Goal: Task Accomplishment & Management: Use online tool/utility

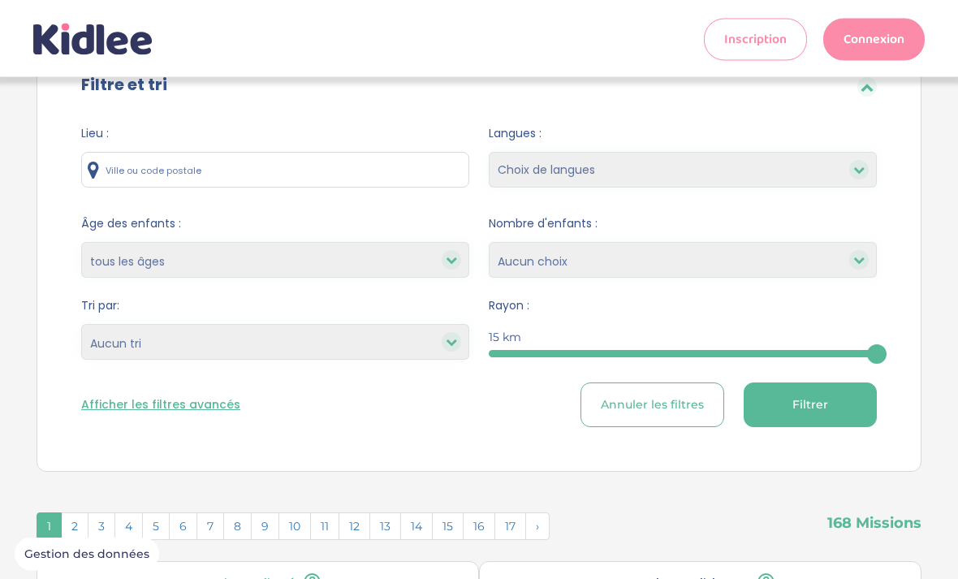
scroll to position [79, 0]
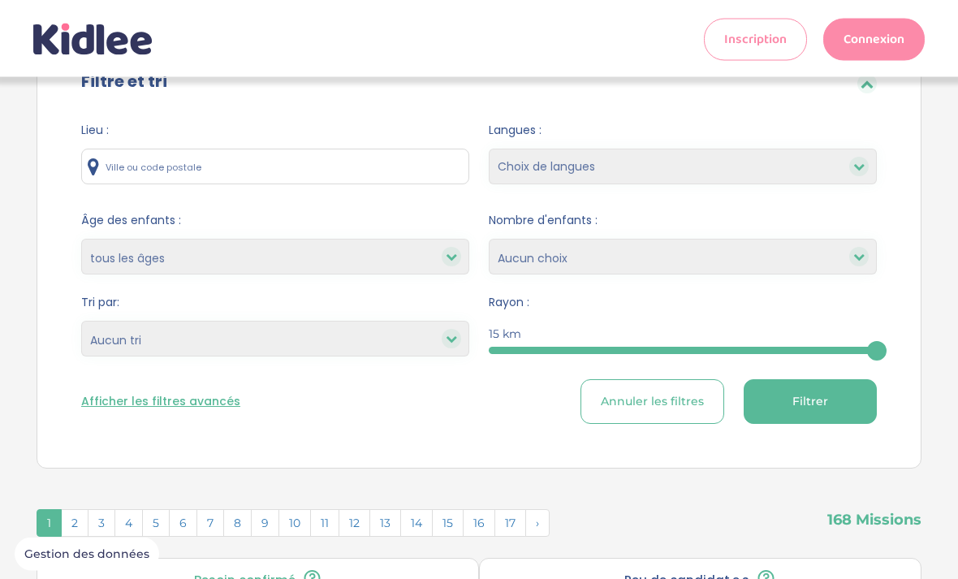
click at [120, 169] on input "text" at bounding box center [275, 167] width 388 height 36
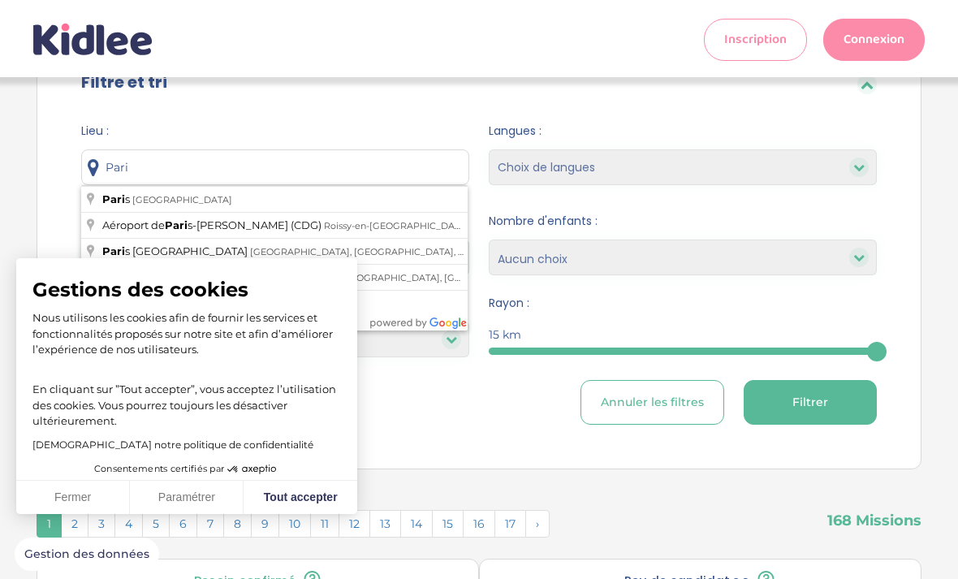
type input "Paris, France"
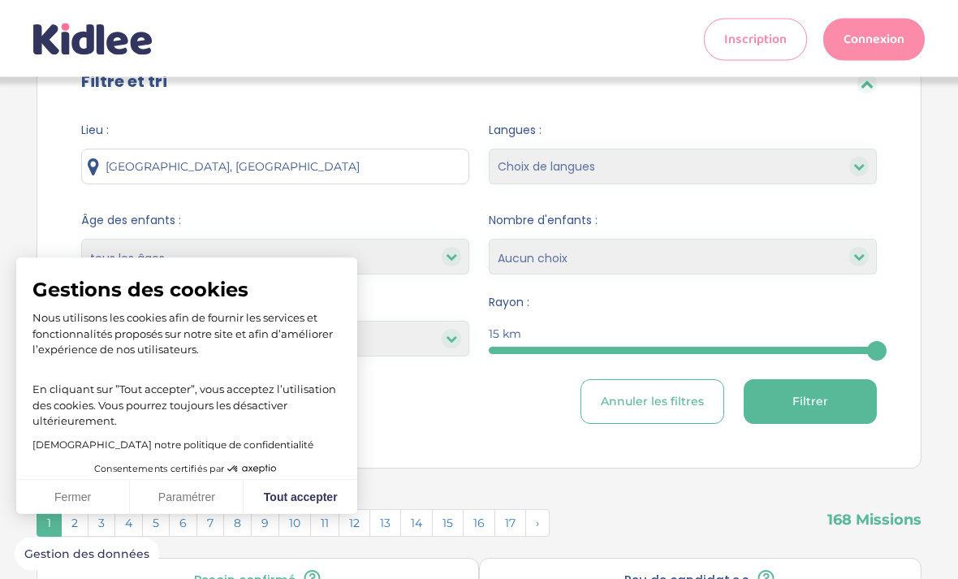
click at [310, 514] on button "Tout accepter" at bounding box center [300, 497] width 114 height 34
checkbox input "true"
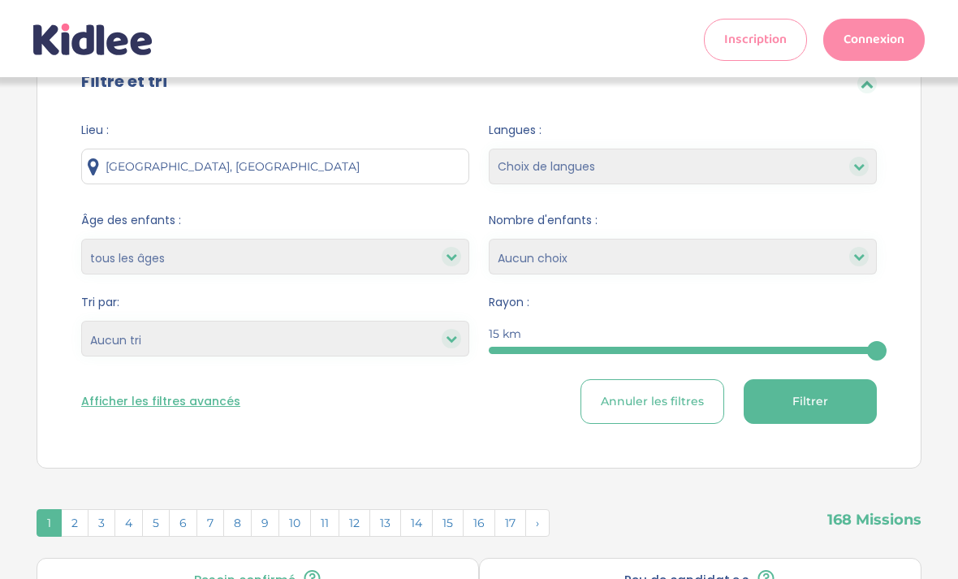
click at [832, 407] on button "Filtrer" at bounding box center [809, 401] width 133 height 45
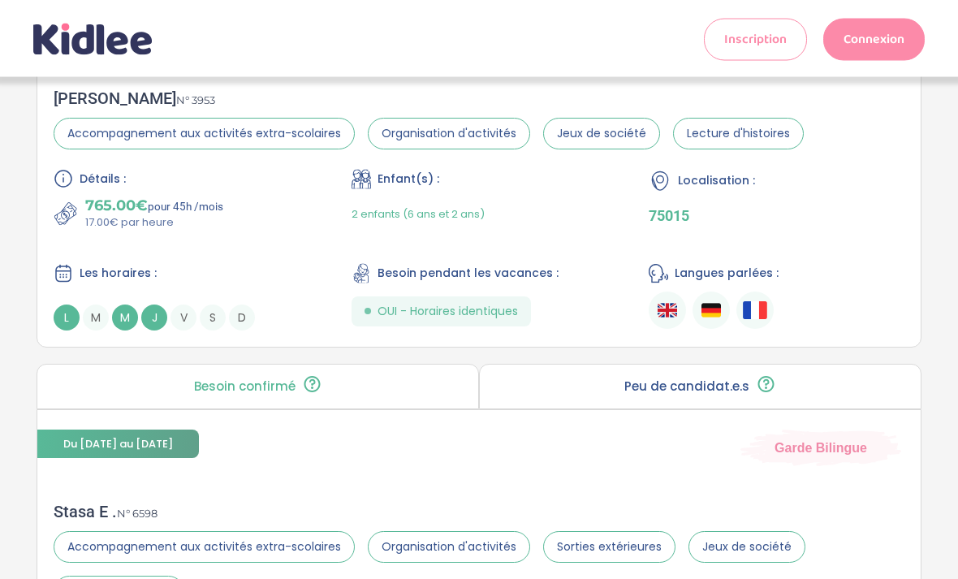
scroll to position [687, 0]
click at [851, 283] on div "Langues parlées :" at bounding box center [776, 273] width 256 height 20
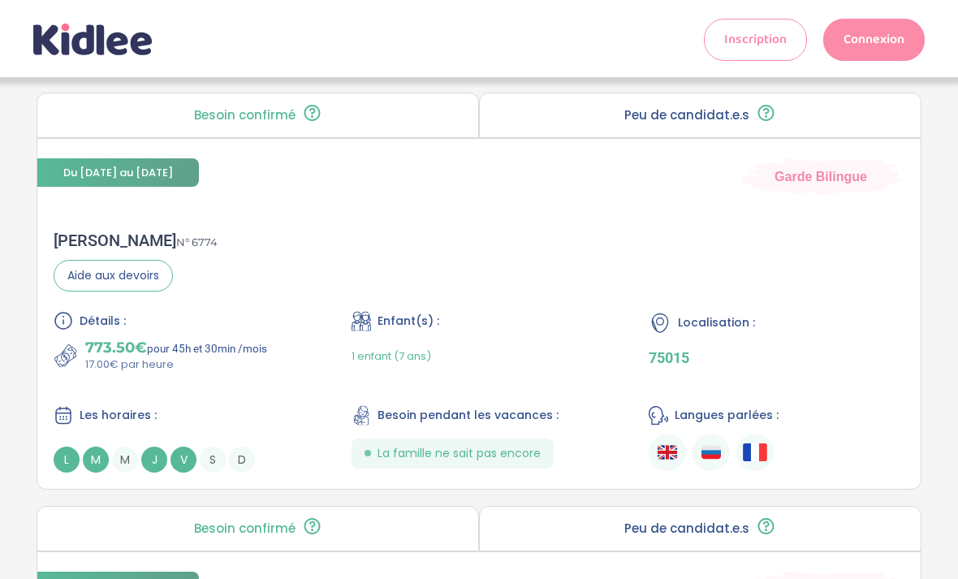
scroll to position [1828, 0]
click at [783, 373] on div "Localisation : 75015" at bounding box center [776, 343] width 256 height 62
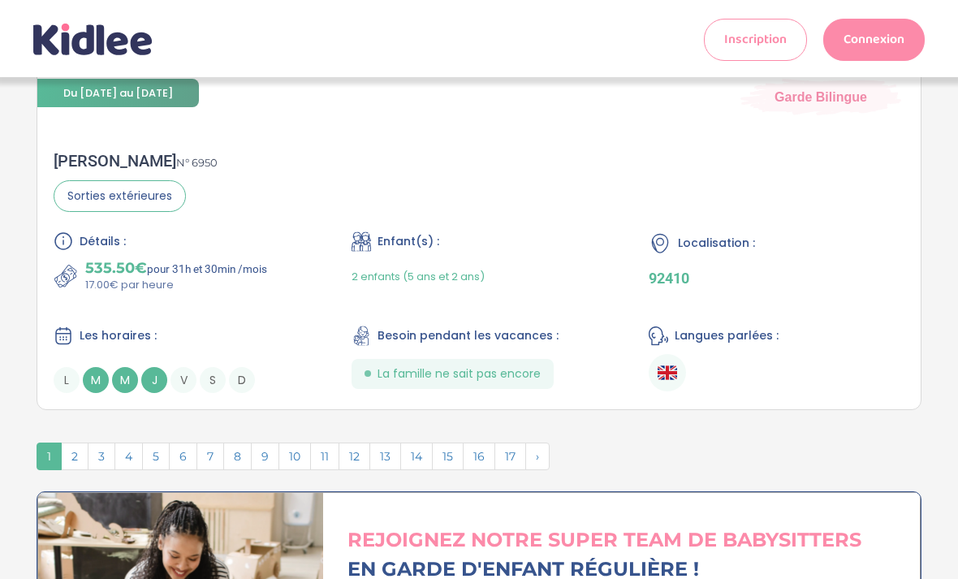
scroll to position [4355, 0]
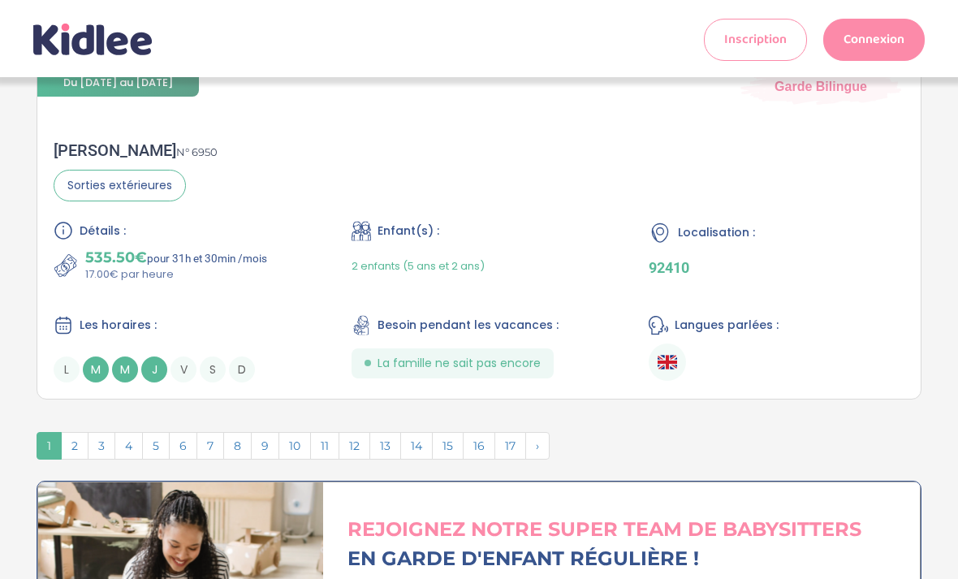
click at [80, 459] on span "2" at bounding box center [75, 446] width 28 height 28
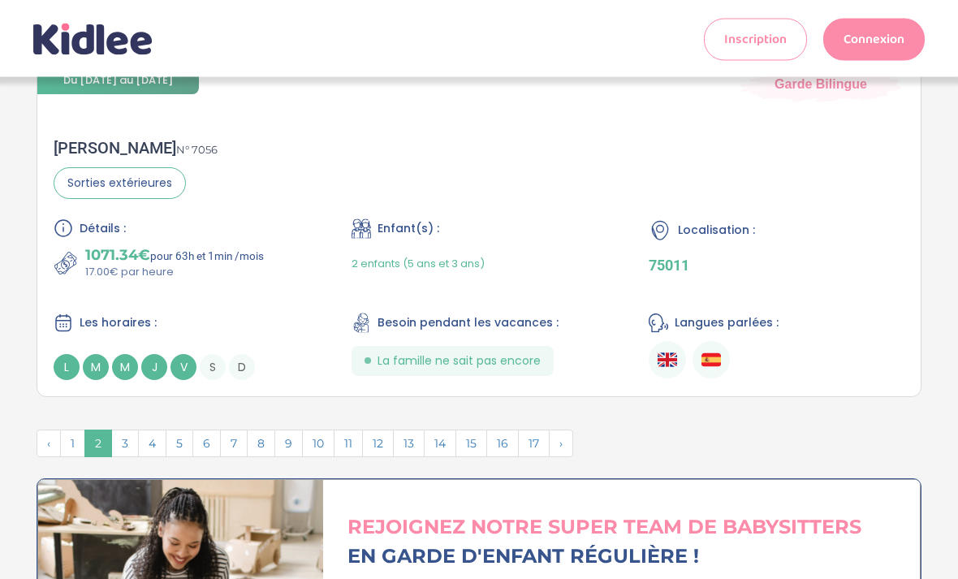
scroll to position [4314, 0]
click at [131, 456] on span "3" at bounding box center [125, 442] width 28 height 28
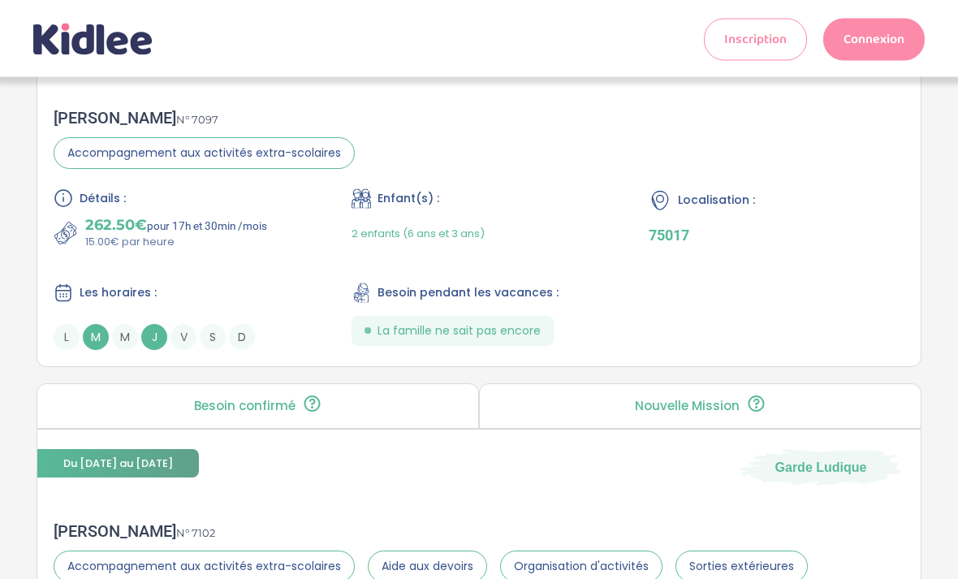
scroll to position [1800, 0]
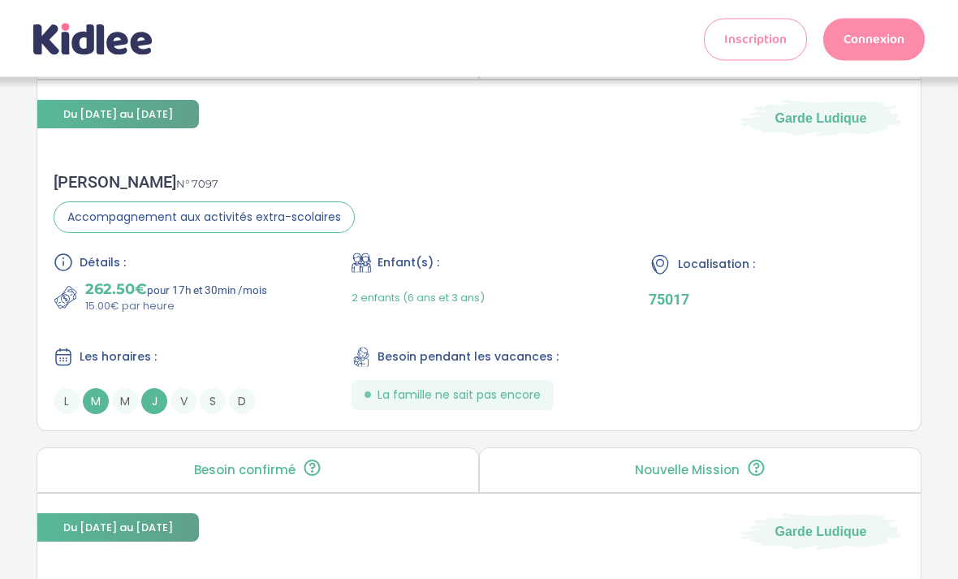
click at [794, 385] on div "Détails : 262.50€ pour 17h et 30min /mois 15.00€ par heure Enfant(s) : 2 enfant…" at bounding box center [479, 333] width 850 height 161
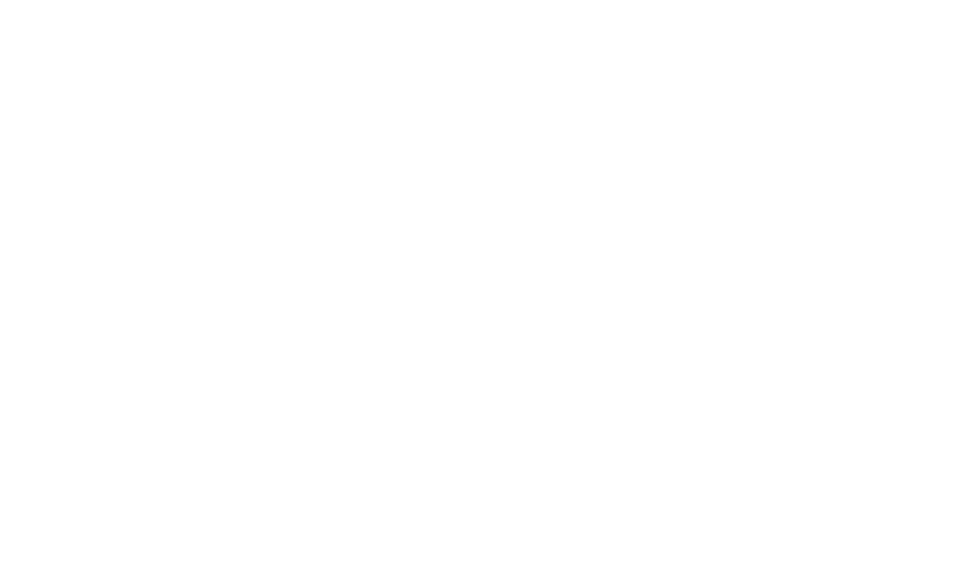
scroll to position [1853, 0]
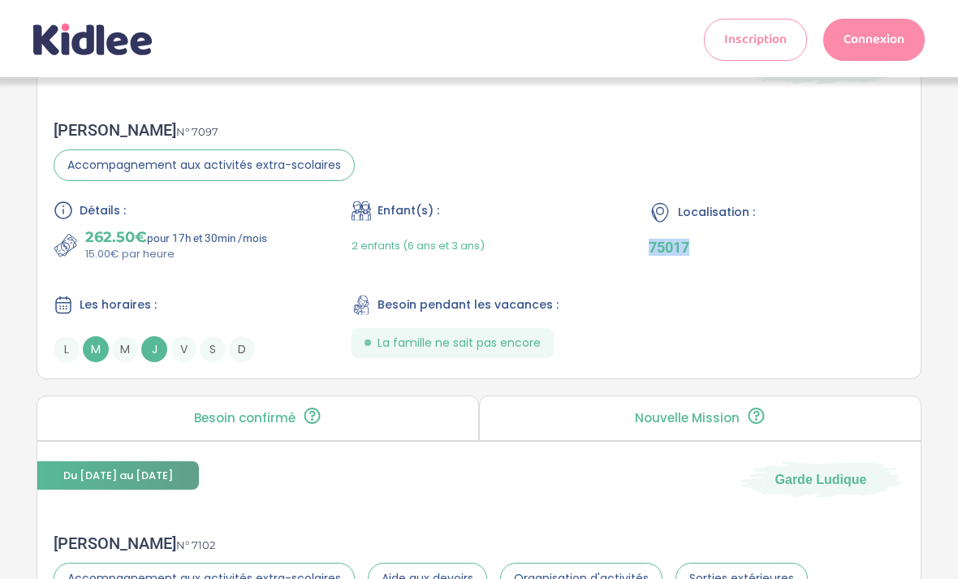
click at [681, 356] on div "Détails : 262.50€ pour 17h et 30min /mois 15.00€ par heure Enfant(s) : 2 enfant…" at bounding box center [479, 280] width 850 height 161
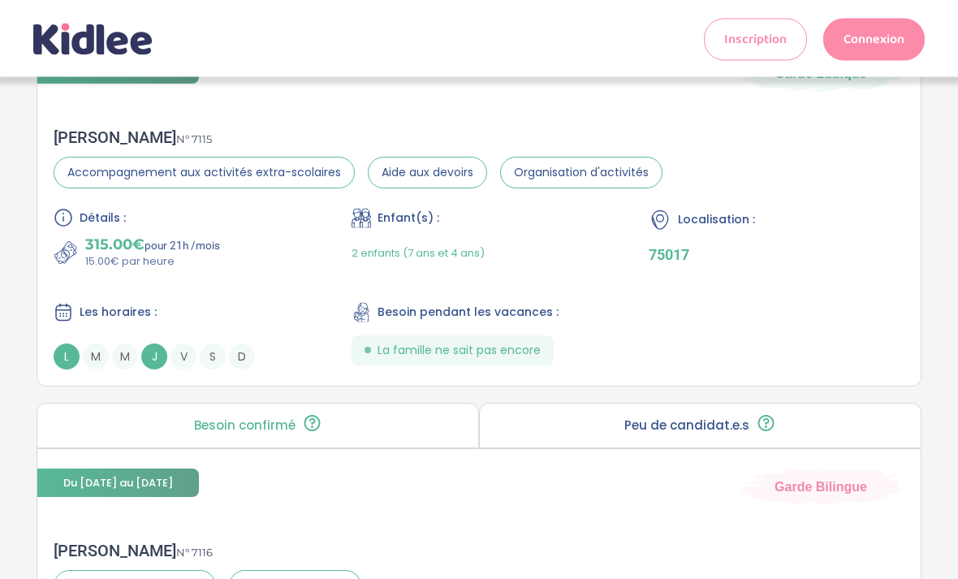
scroll to position [3911, 0]
click at [803, 315] on div "Détails : 315.00€ pour 21h /mois 15.00€ par heure Enfant(s) : 2 enfants (7 ans …" at bounding box center [479, 288] width 850 height 161
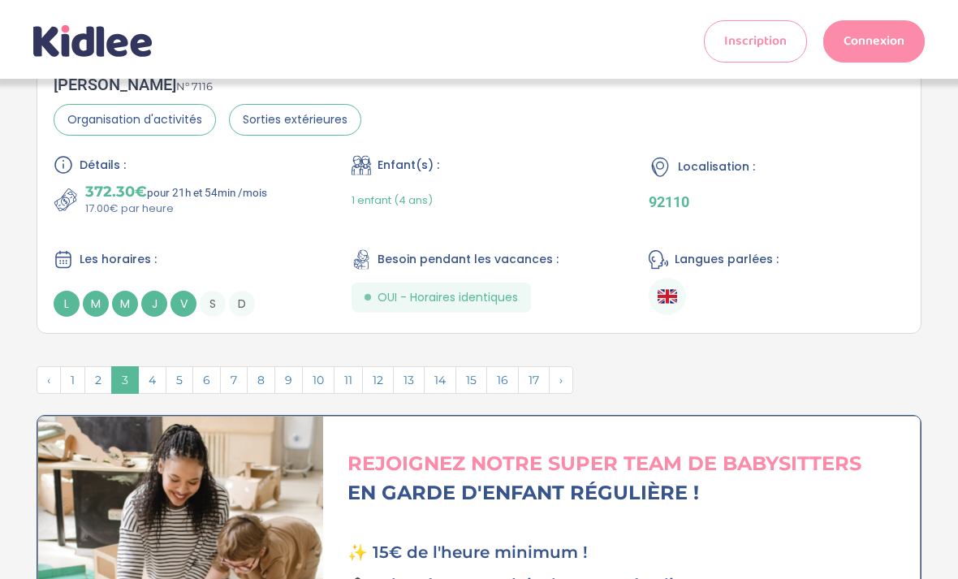
scroll to position [4376, 0]
click at [156, 394] on span "4" at bounding box center [152, 380] width 28 height 28
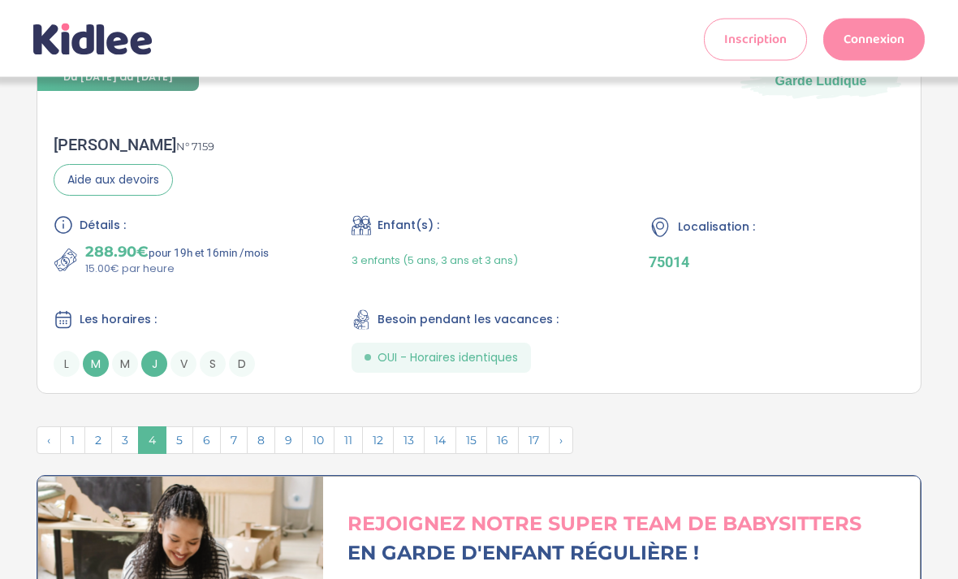
scroll to position [4359, 0]
click at [181, 453] on span "5" at bounding box center [180, 439] width 28 height 28
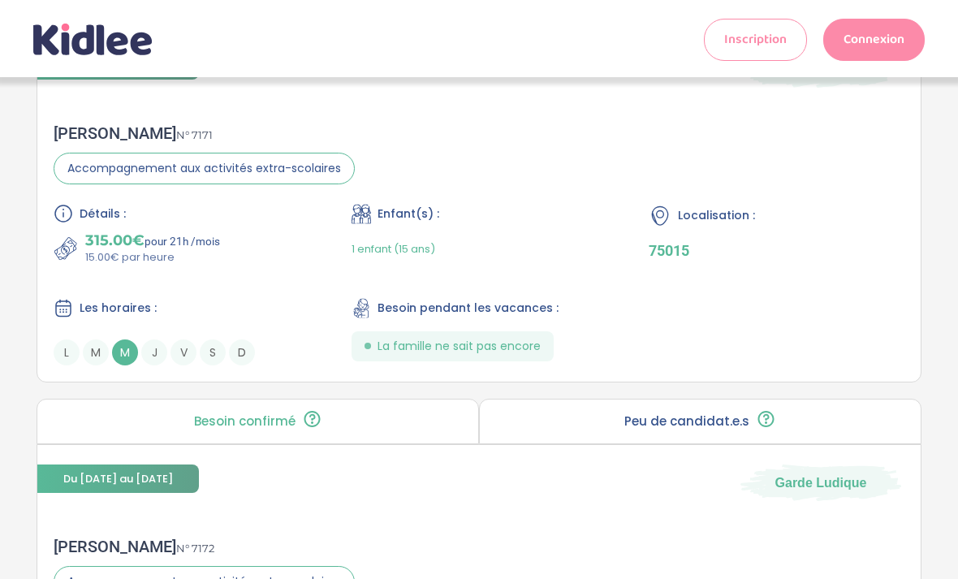
scroll to position [1435, 0]
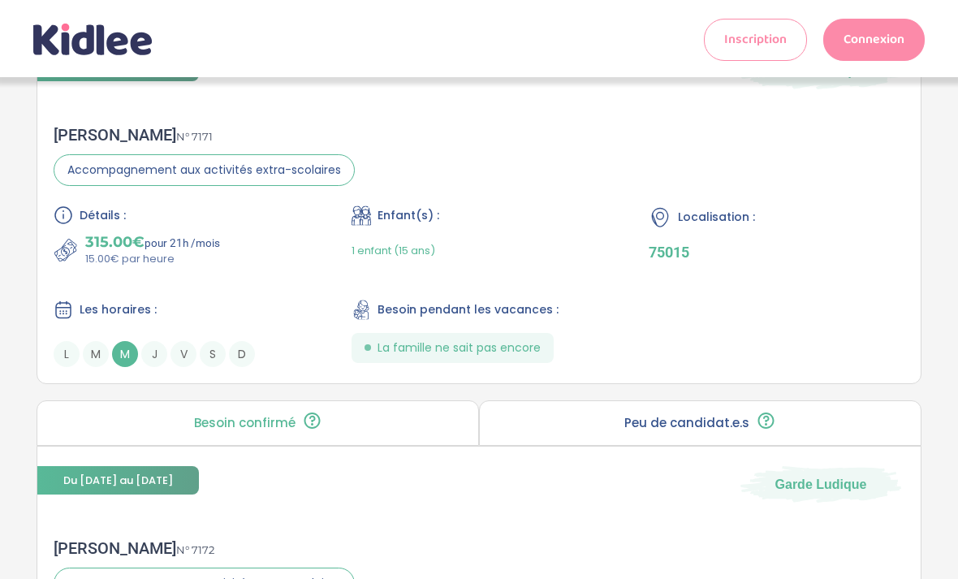
click at [812, 325] on div "Détails : 315.00€ pour 21h /mois 15.00€ par heure Enfant(s) : 1 enfant (15 ans)…" at bounding box center [479, 285] width 850 height 161
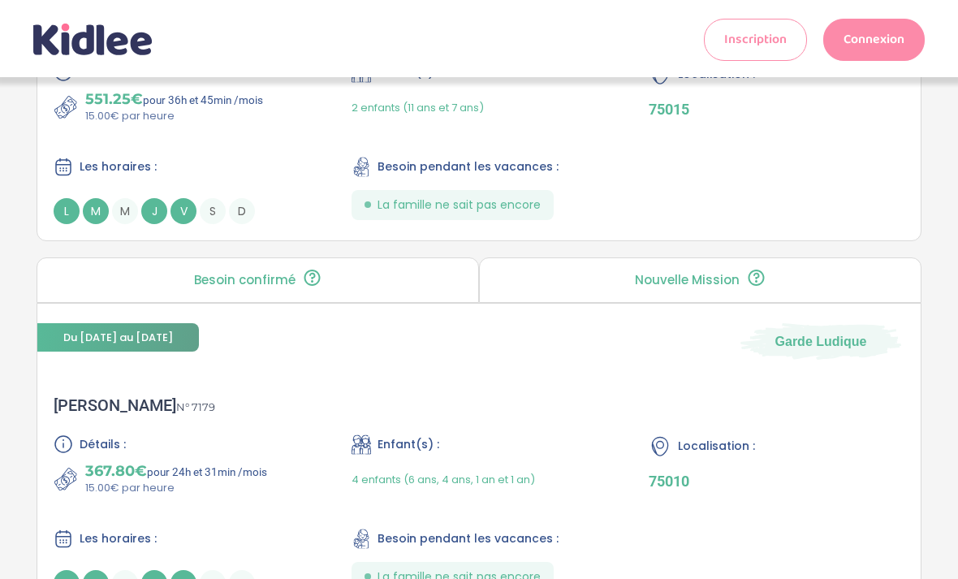
scroll to position [2819, 0]
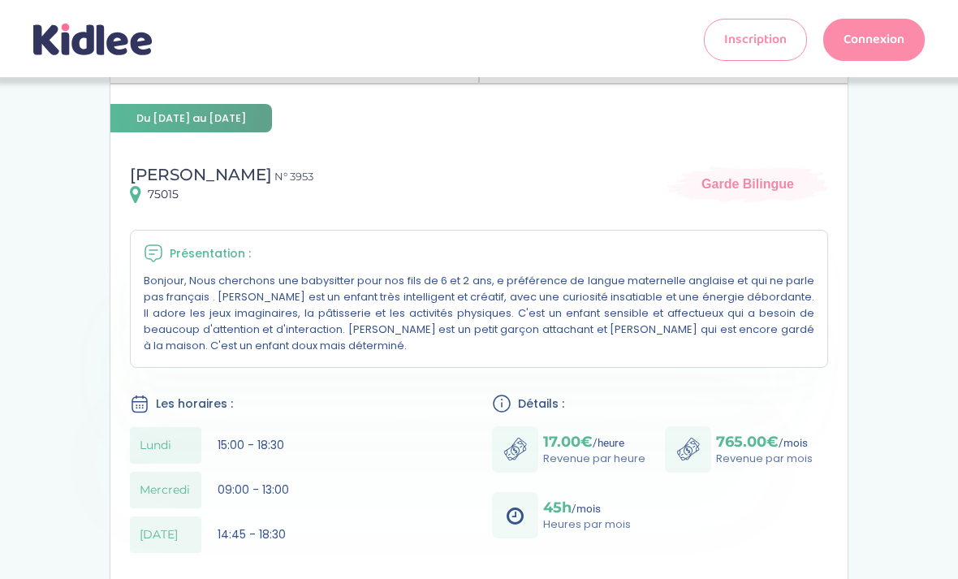
scroll to position [117, 0]
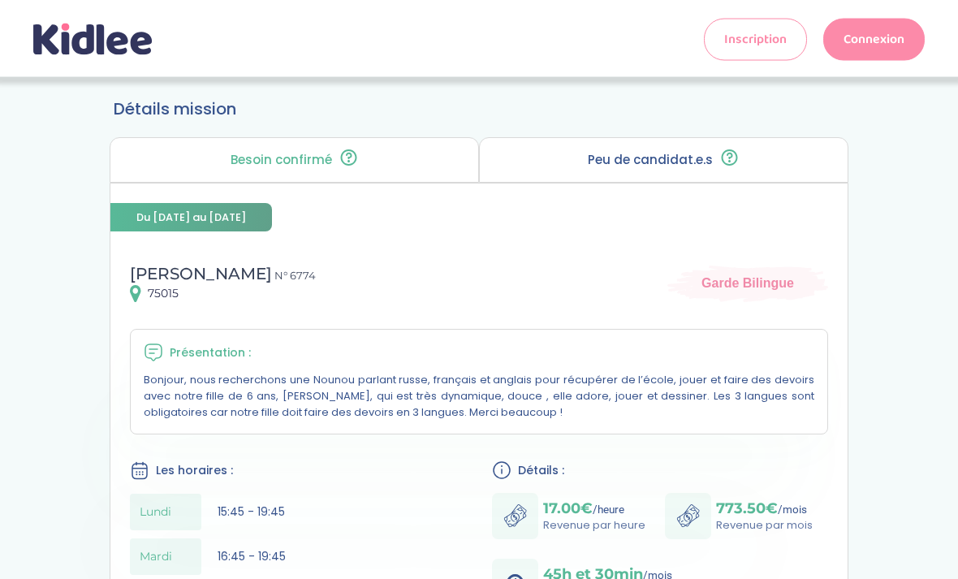
scroll to position [10, 0]
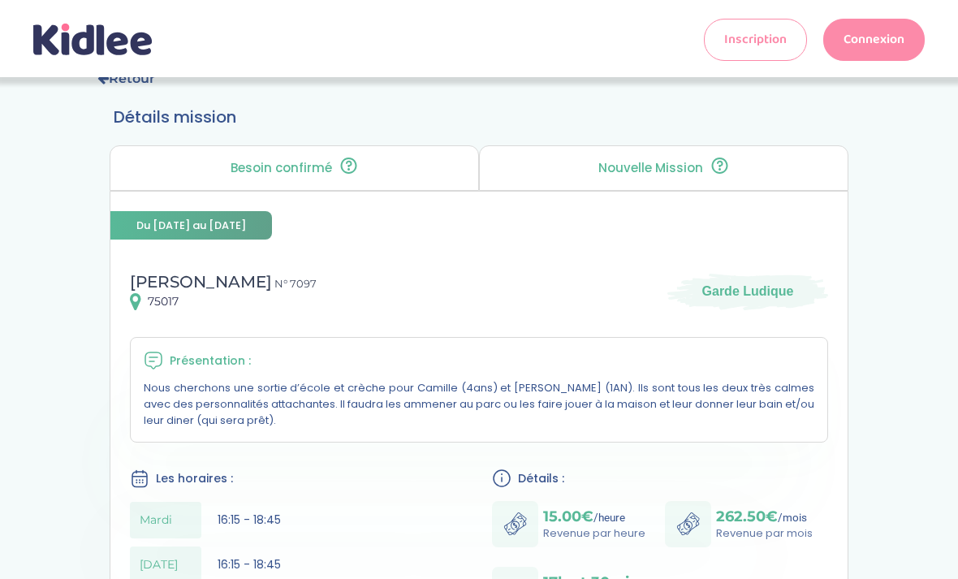
scroll to position [31, 0]
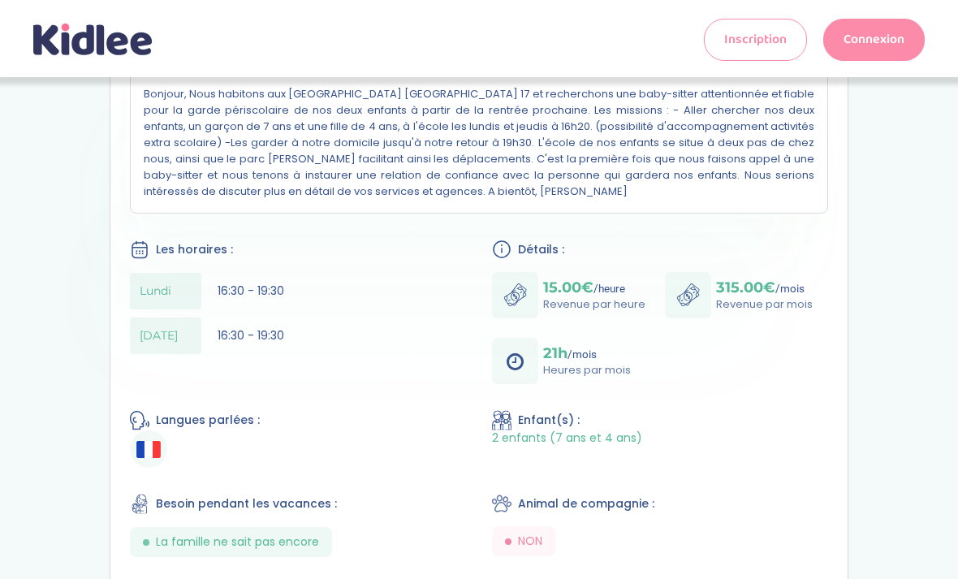
scroll to position [342, 0]
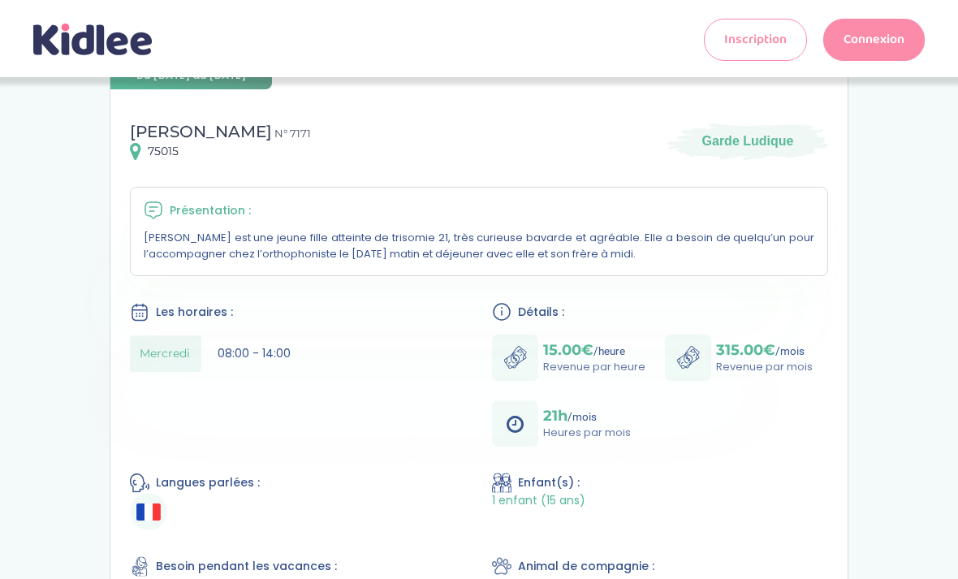
scroll to position [198, 0]
